Goal: Information Seeking & Learning: Find specific fact

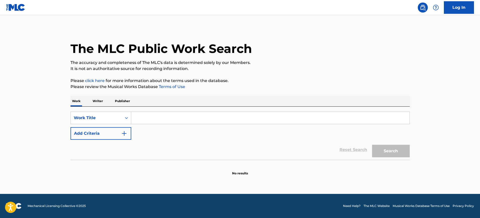
click at [140, 114] on input "Search Form" at bounding box center [270, 118] width 278 height 12
paste input "GUESS WHO'S COMING TO DINNER"
type input "GUESS WHO'S COMING TO DINNER"
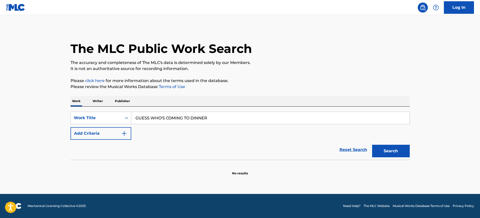
click at [121, 135] on img "Search Form" at bounding box center [124, 134] width 6 height 6
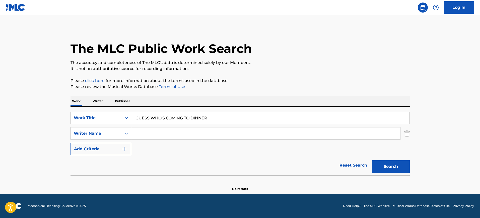
click at [137, 132] on input "Search Form" at bounding box center [265, 134] width 269 height 12
click at [158, 131] on input "Search Form" at bounding box center [265, 134] width 269 height 12
paste input "Nwapa"
click at [372, 160] on button "Search" at bounding box center [391, 166] width 38 height 13
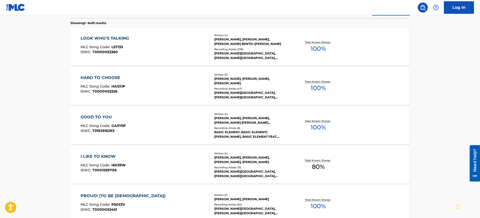
scroll to position [63, 0]
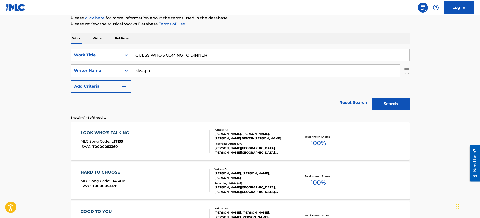
drag, startPoint x: 160, startPoint y: 72, endPoint x: 70, endPoint y: 71, distance: 90.9
click at [70, 71] on div "The MLC Public Work Search The accuracy and completeness of The MLC's data is d…" at bounding box center [240, 173] width 351 height 416
paste input "[PERSON_NAME]"
click at [372, 98] on button "Search" at bounding box center [391, 104] width 38 height 13
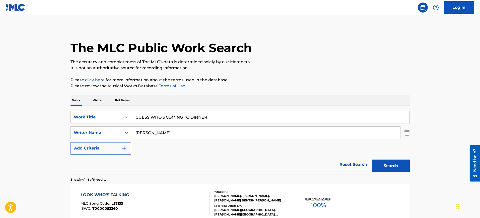
scroll to position [0, 0]
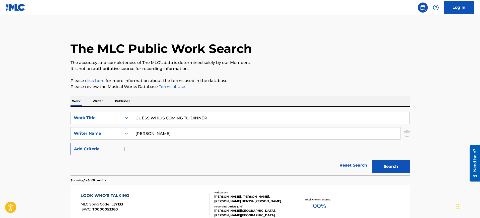
drag, startPoint x: 172, startPoint y: 135, endPoint x: 62, endPoint y: 134, distance: 109.9
paste input "[PERSON_NAME]"
type input "[PERSON_NAME]"
click at [372, 160] on button "Search" at bounding box center [391, 166] width 38 height 13
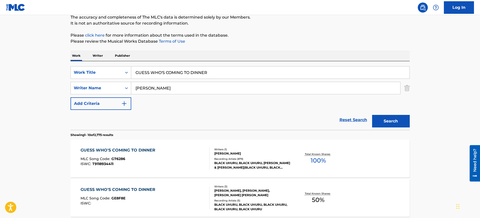
scroll to position [94, 0]
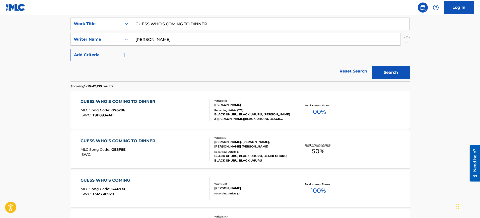
click at [189, 140] on div "GUESS WHO'S COMING TO DINNER MLC Song Code : GE8F8E ISWC :" at bounding box center [145, 149] width 129 height 23
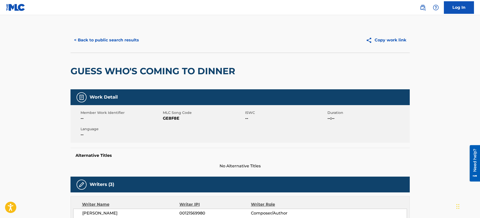
click at [117, 39] on button "< Back to public search results" at bounding box center [107, 40] width 72 height 13
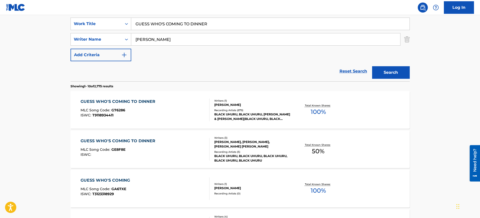
click at [193, 101] on div "GUESS WHO'S COMING TO DINNER MLC Song Code : G76286 ISWC : T9118934411" at bounding box center [145, 110] width 129 height 23
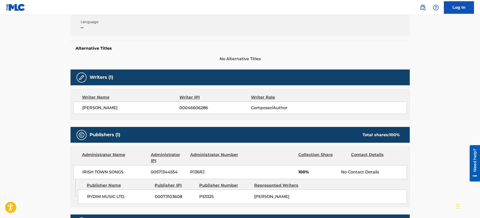
scroll to position [183, 0]
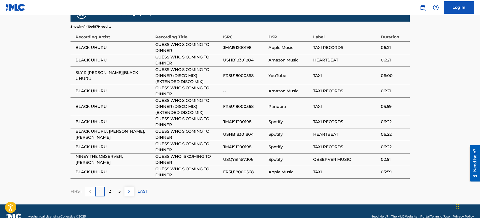
click at [110, 189] on p "2" at bounding box center [110, 192] width 2 height 6
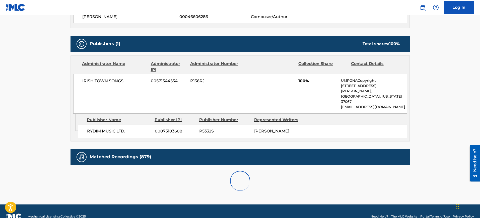
scroll to position [336, 0]
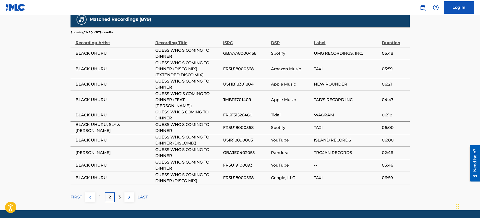
click at [120, 194] on p "3" at bounding box center [119, 197] width 2 height 6
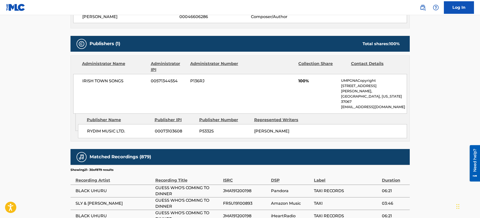
scroll to position [330, 0]
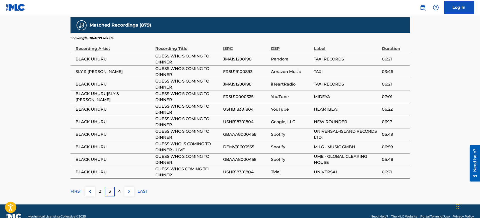
click at [119, 189] on p "4" at bounding box center [119, 192] width 3 height 6
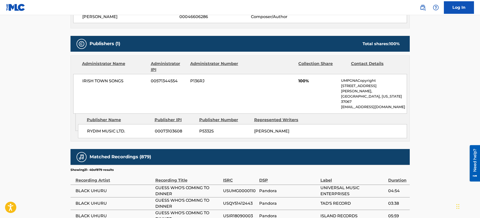
scroll to position [336, 0]
